Goal: Task Accomplishment & Management: Use online tool/utility

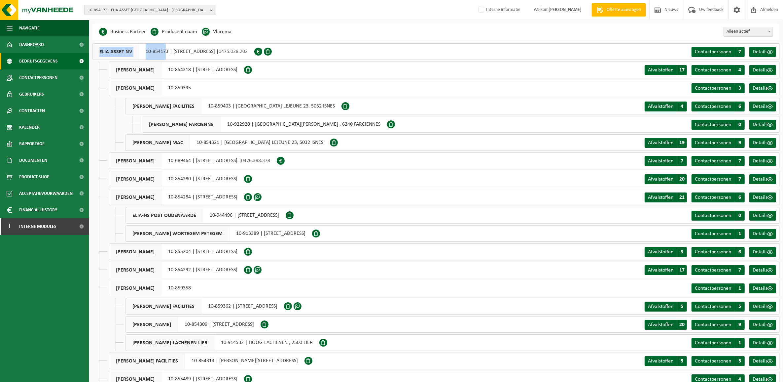
click at [169, 11] on span "10-854173 - ELIA ASSET NV - BRUSSEL" at bounding box center [148, 10] width 120 height 10
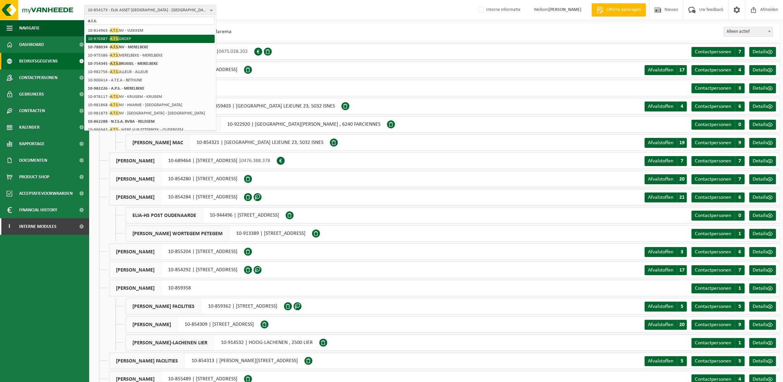
type input "a.t.s."
click at [134, 38] on li "10-970387 - A.T.S. GROEP" at bounding box center [150, 39] width 129 height 8
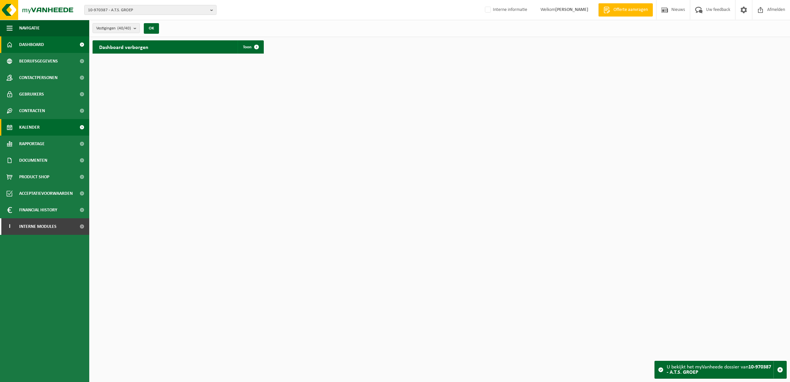
click at [32, 125] on span "Kalender" at bounding box center [29, 127] width 20 height 17
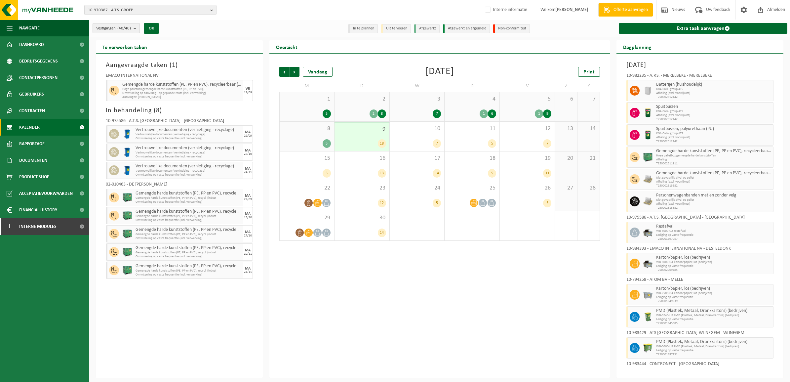
click at [134, 27] on button "Vestigingen (40/40)" at bounding box center [116, 28] width 47 height 10
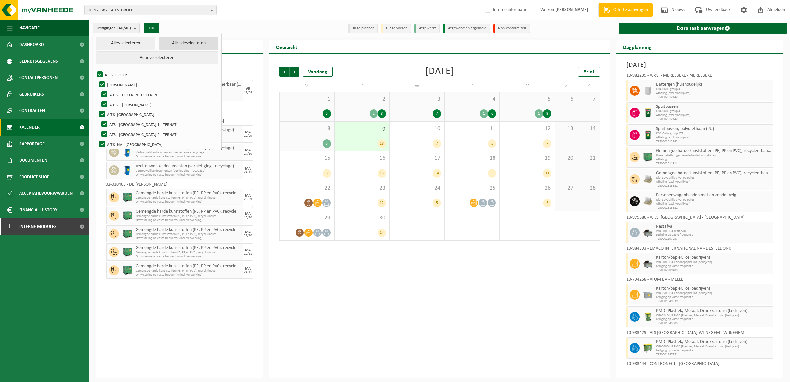
click at [182, 42] on button "Alles deselecteren" at bounding box center [188, 43] width 59 height 13
checkbox input "false"
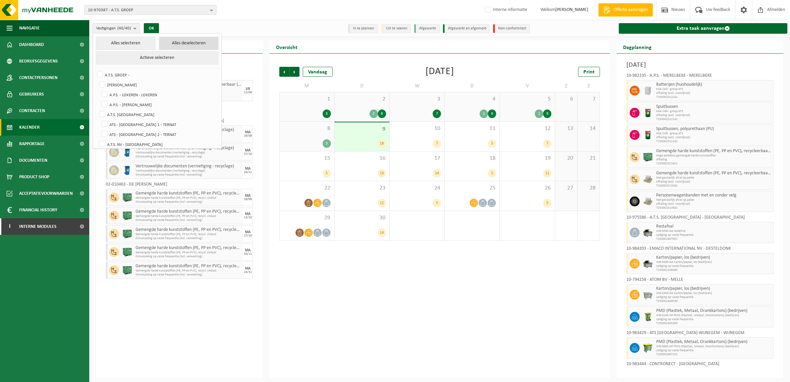
checkbox input "false"
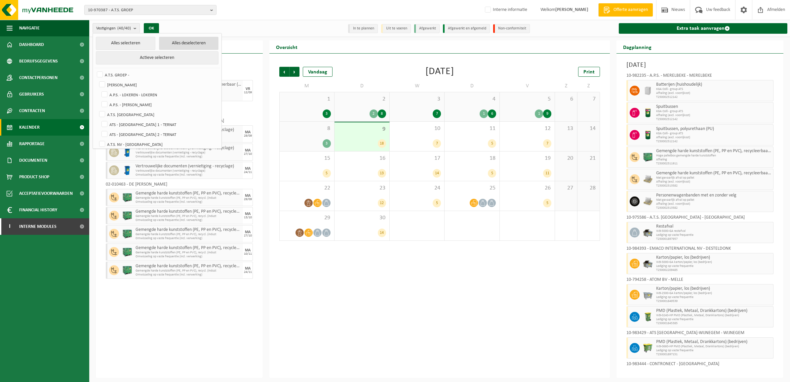
checkbox input "false"
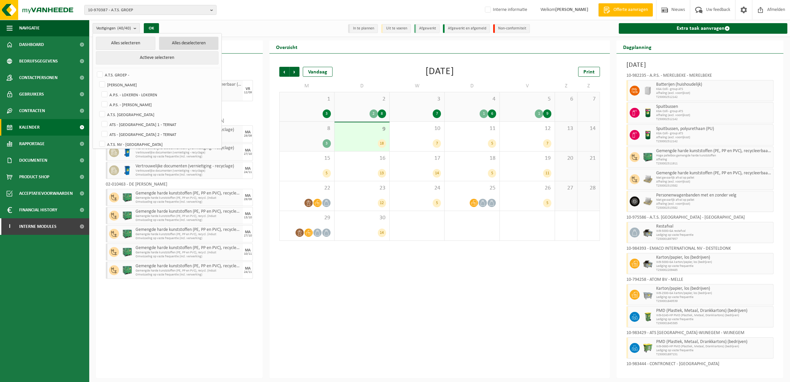
checkbox input "false"
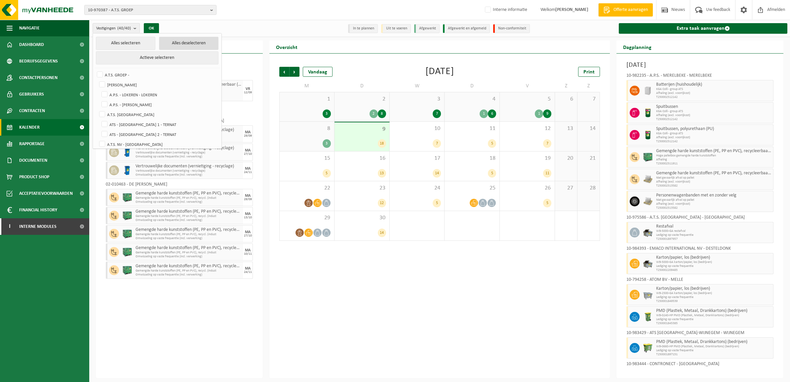
checkbox input "false"
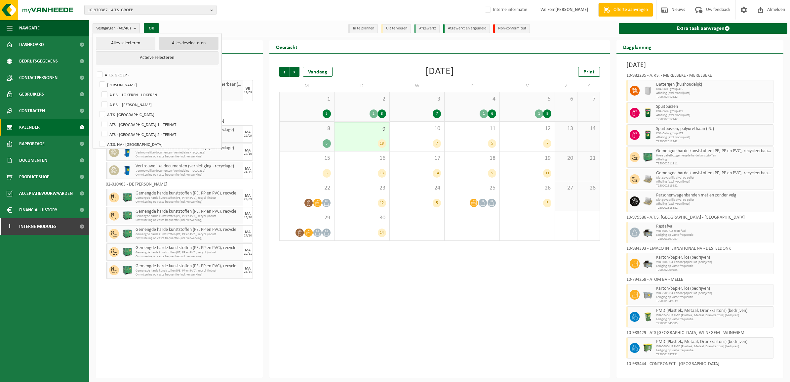
checkbox input "false"
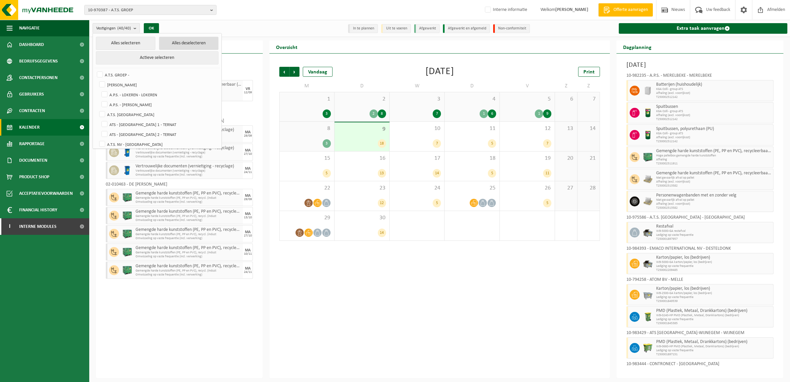
checkbox input "false"
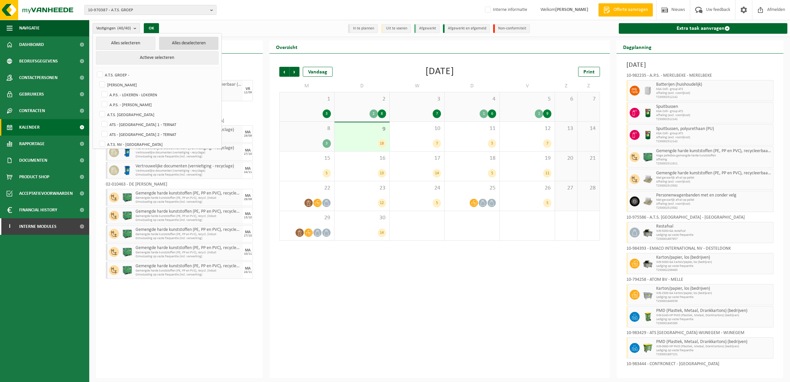
checkbox input "false"
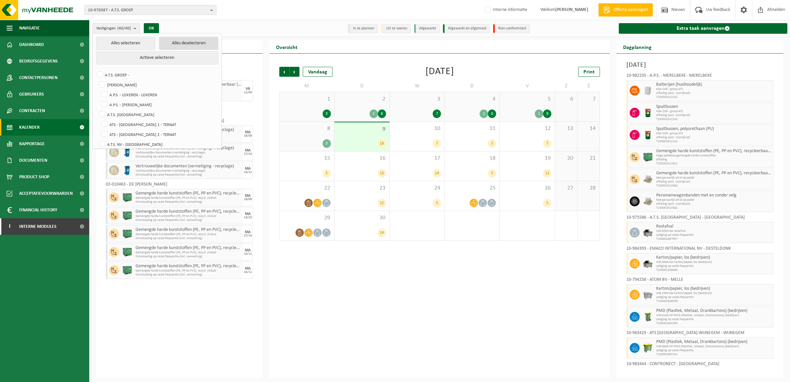
checkbox input "false"
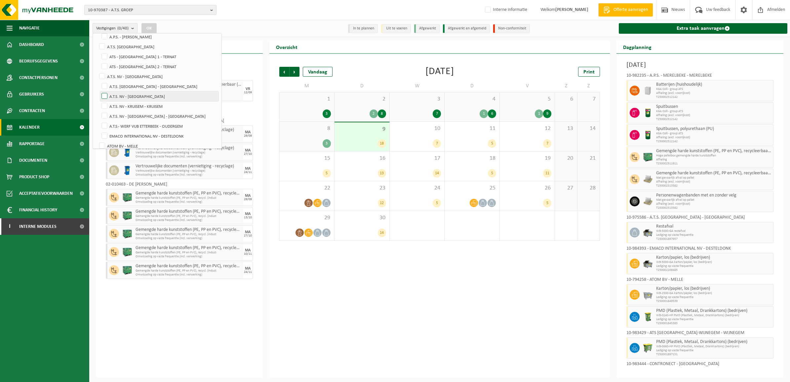
scroll to position [83, 0]
click at [146, 99] on label "A.T.S. NV - [GEOGRAPHIC_DATA] - [GEOGRAPHIC_DATA]" at bounding box center [159, 101] width 118 height 10
click at [99, 96] on input "A.T.S. NV - [GEOGRAPHIC_DATA] - [GEOGRAPHIC_DATA]" at bounding box center [99, 96] width 0 height 0
checkbox input "true"
click at [148, 29] on button "OK" at bounding box center [148, 28] width 15 height 11
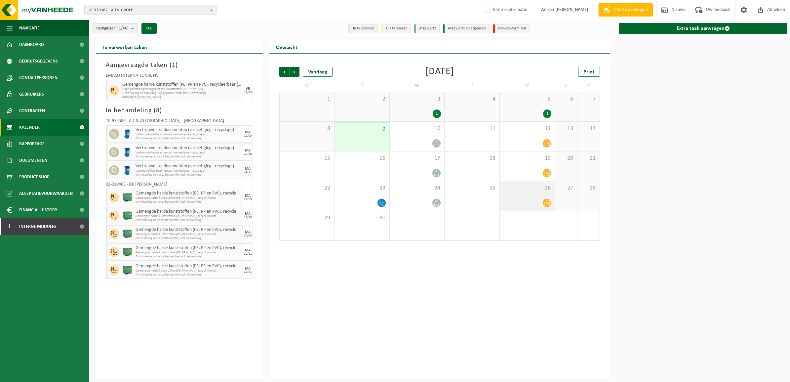
click at [545, 200] on icon at bounding box center [547, 203] width 6 height 6
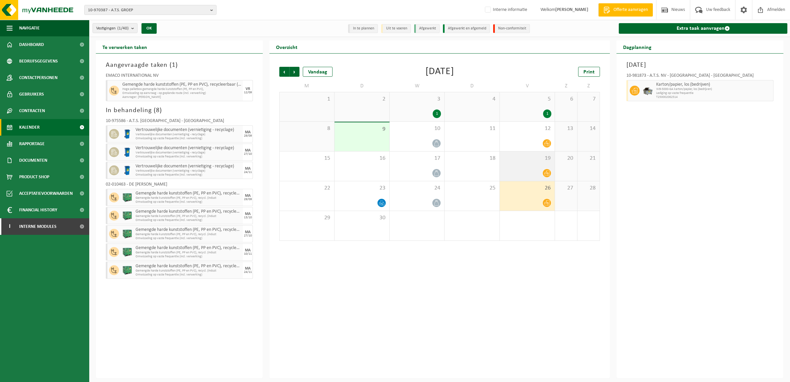
click at [535, 171] on div at bounding box center [527, 173] width 48 height 9
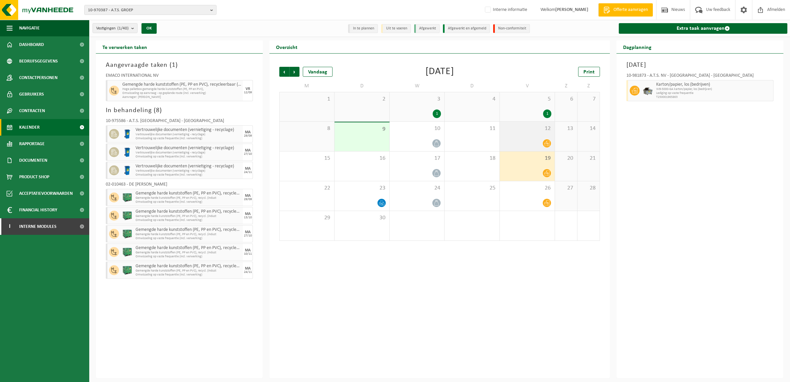
click at [535, 130] on span "12" at bounding box center [527, 128] width 48 height 7
click at [453, 335] on div "Vorige Volgende Vandaag [DATE] Print M D W D V Z Z 1 2 3 1 4 5 1 6 7 8 9 10 11 …" at bounding box center [439, 216] width 340 height 324
